Goal: Task Accomplishment & Management: Manage account settings

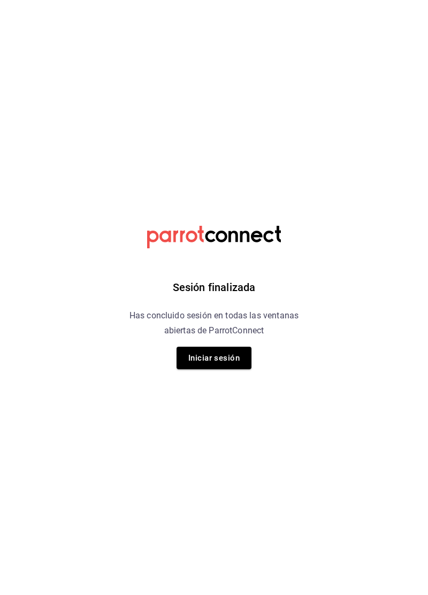
click at [214, 359] on button "Iniciar sesión" at bounding box center [214, 358] width 75 height 22
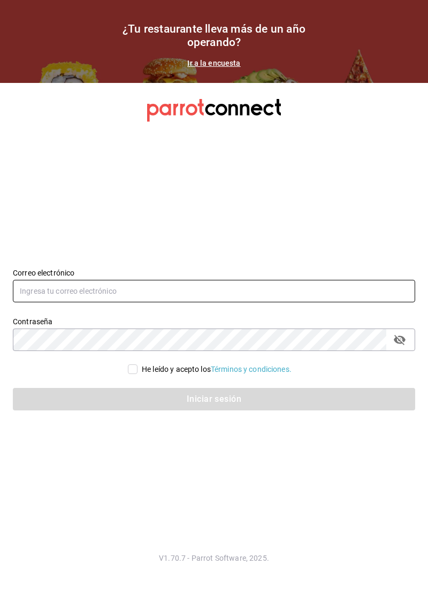
click at [242, 302] on input "text" at bounding box center [214, 291] width 402 height 22
type input "lacochinitadela60@gmail.com"
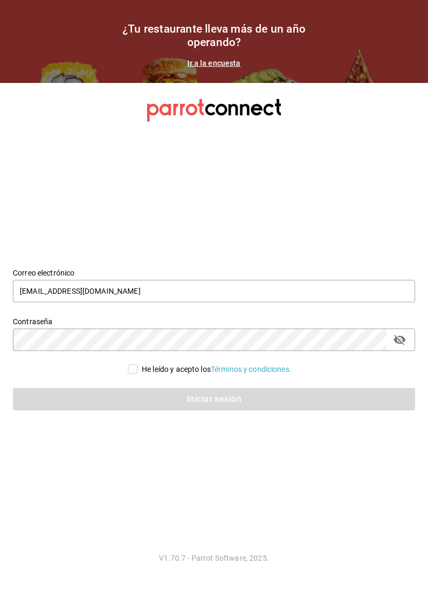
click at [128, 374] on input "He leído y acepto los Términos y condiciones." at bounding box center [133, 369] width 10 height 10
checkbox input "true"
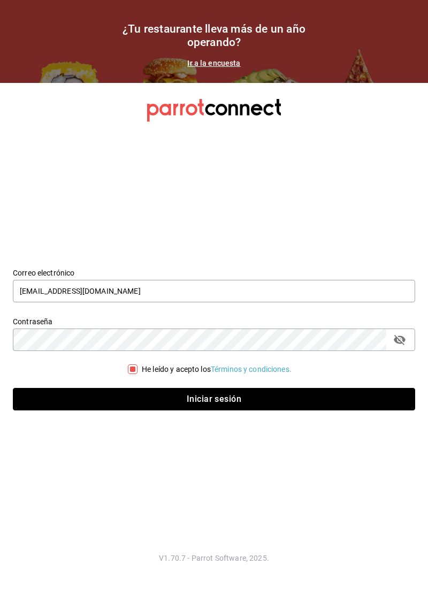
click at [222, 410] on button "Iniciar sesión" at bounding box center [214, 399] width 402 height 22
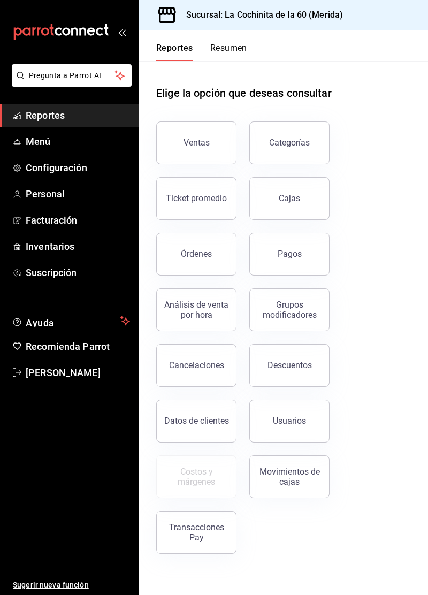
click at [287, 246] on button "Pagos" at bounding box center [289, 254] width 80 height 43
click at [187, 253] on html "Pregunta a Parrot AI Reportes Menú Configuración Personal Facturación Inventari…" at bounding box center [214, 297] width 428 height 595
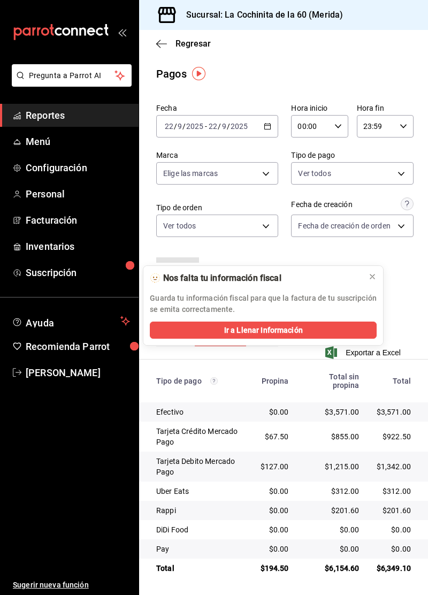
click at [380, 286] on div "🫥 Nos falta tu información fiscal Guarda tu información fiscal para que la fact…" at bounding box center [263, 294] width 240 height 56
click at [69, 113] on span "Reportes" at bounding box center [78, 115] width 104 height 14
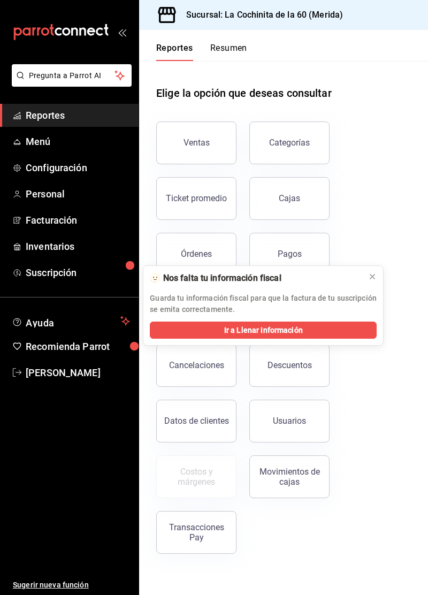
click at [205, 247] on button "Órdenes" at bounding box center [196, 254] width 80 height 43
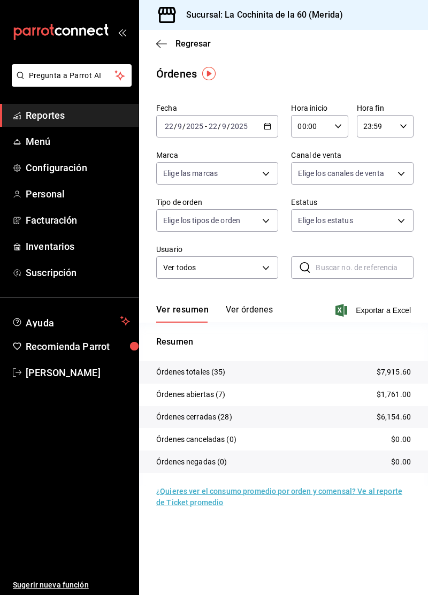
click at [20, 132] on link "Menú" at bounding box center [69, 141] width 139 height 23
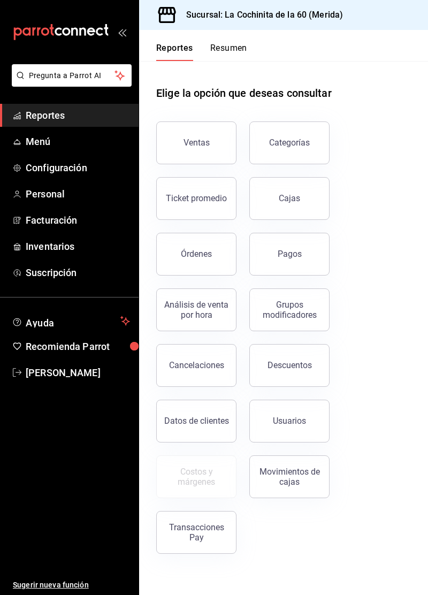
click at [285, 202] on div "Cajas" at bounding box center [290, 198] width 22 height 13
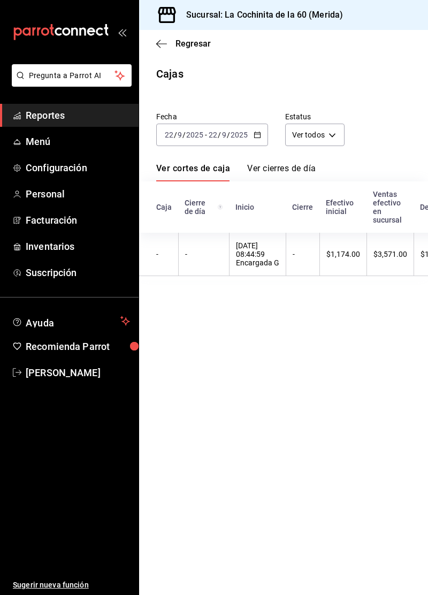
click at [20, 152] on link "Menú" at bounding box center [69, 141] width 139 height 23
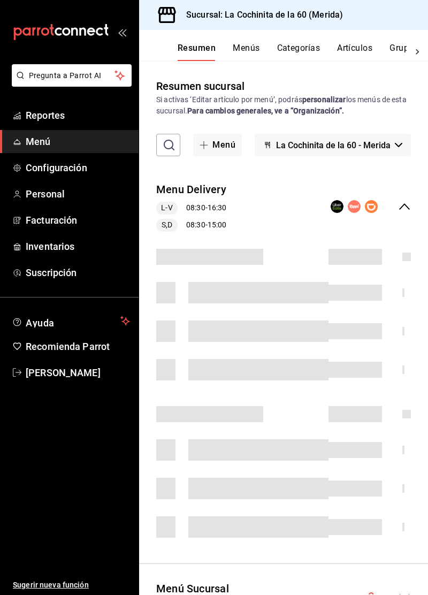
click at [59, 118] on span "Reportes" at bounding box center [78, 115] width 104 height 14
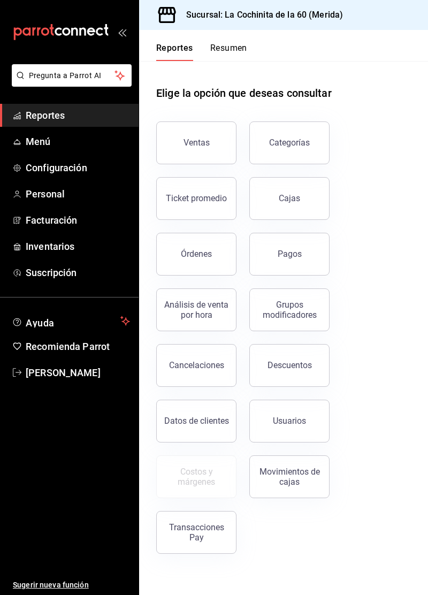
click at [294, 212] on link "Cajas" at bounding box center [289, 198] width 80 height 43
click at [302, 257] on html "Pregunta a Parrot AI Reportes Menú Configuración Personal Facturación Inventari…" at bounding box center [214, 297] width 428 height 595
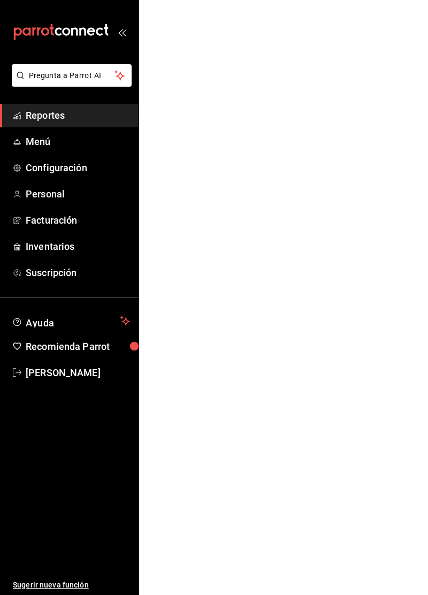
click at [189, 0] on html "Pregunta a Parrot AI Reportes Menú Configuración Personal Facturación Inventari…" at bounding box center [214, 0] width 428 height 0
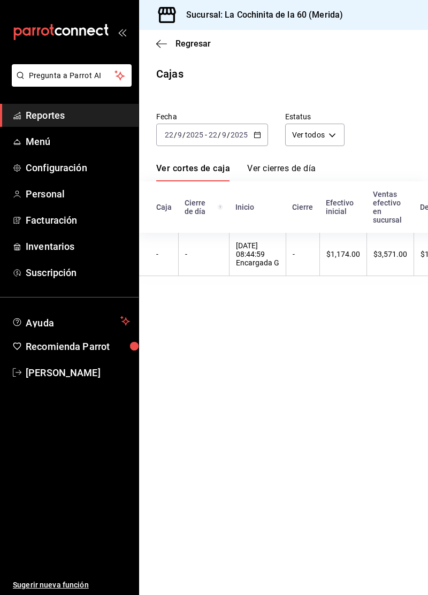
click at [76, 123] on link "Reportes" at bounding box center [69, 115] width 139 height 23
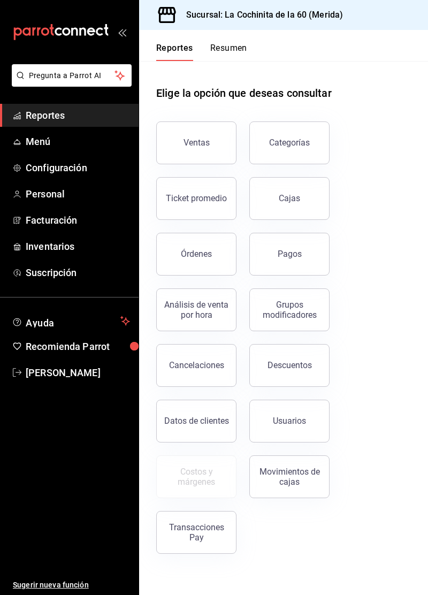
click at [195, 255] on div "Órdenes" at bounding box center [196, 254] width 31 height 10
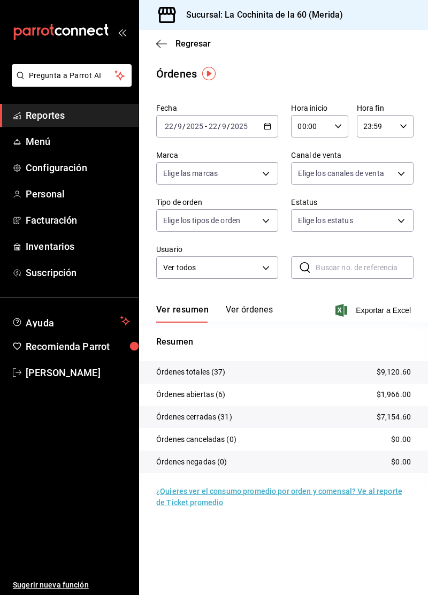
click at [60, 143] on span "Menú" at bounding box center [78, 141] width 104 height 14
